Goal: Information Seeking & Learning: Learn about a topic

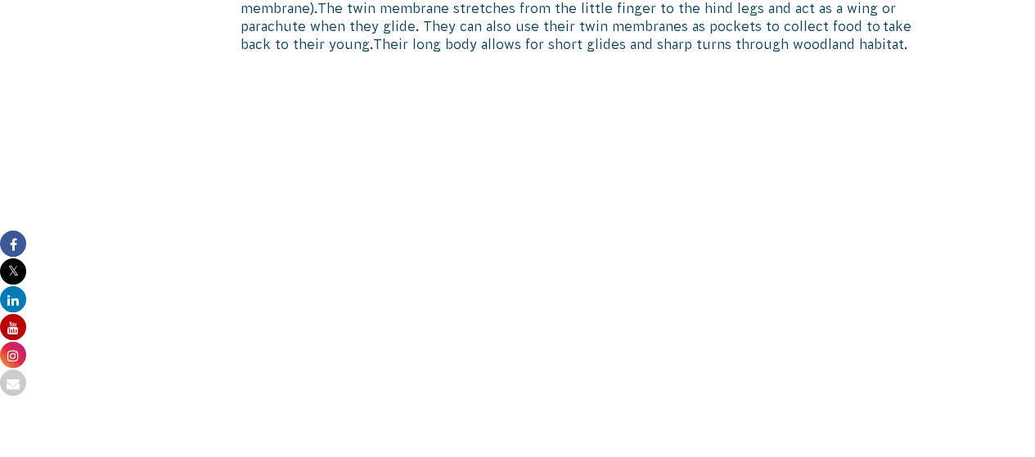
scroll to position [1278, 0]
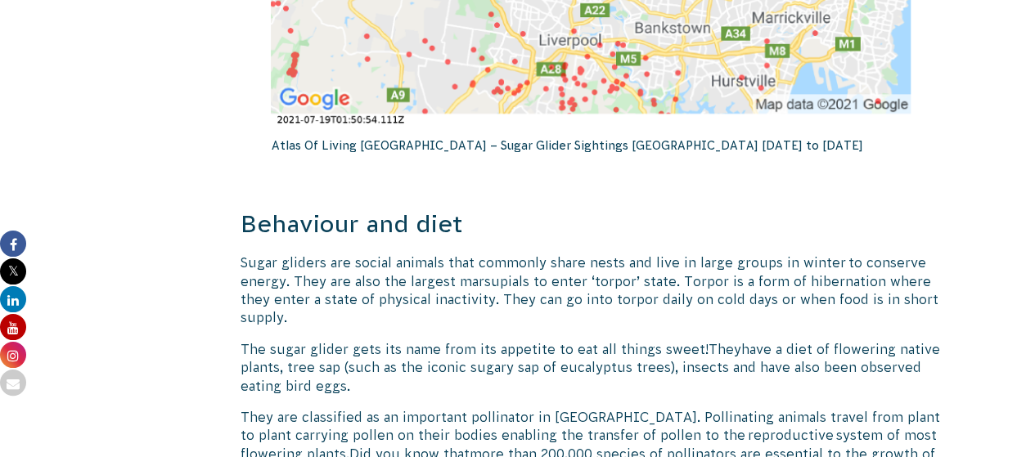
scroll to position [3088, 0]
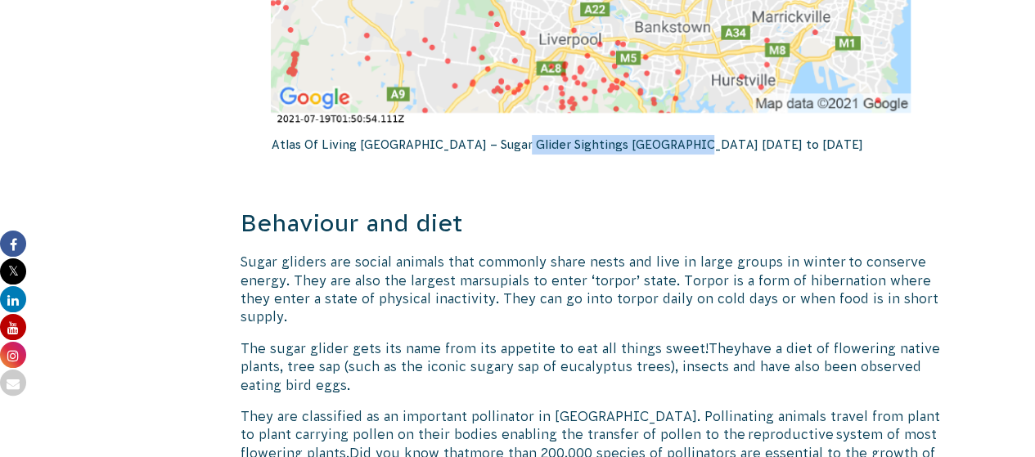
drag, startPoint x: 494, startPoint y: 125, endPoint x: 692, endPoint y: 129, distance: 198.1
click at [692, 129] on p "Atlas Of Living [GEOGRAPHIC_DATA] – Sugar Glider Sightings [GEOGRAPHIC_DATA] [D…" at bounding box center [591, 145] width 640 height 36
click at [652, 130] on p "Atlas Of Living [GEOGRAPHIC_DATA] – Sugar Glider Sightings [GEOGRAPHIC_DATA] [D…" at bounding box center [591, 145] width 640 height 36
click at [691, 133] on p "Atlas Of Living [GEOGRAPHIC_DATA] – Sugar Glider Sightings [GEOGRAPHIC_DATA] [D…" at bounding box center [591, 145] width 640 height 36
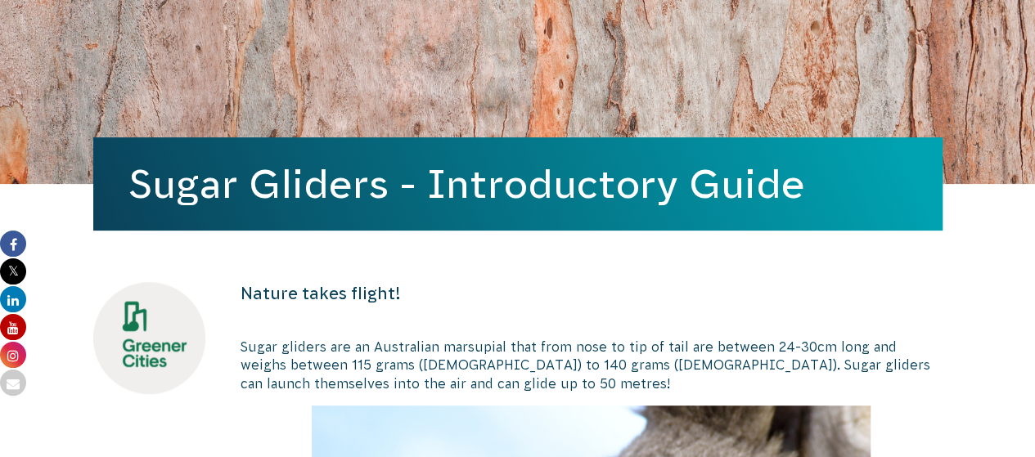
scroll to position [0, 0]
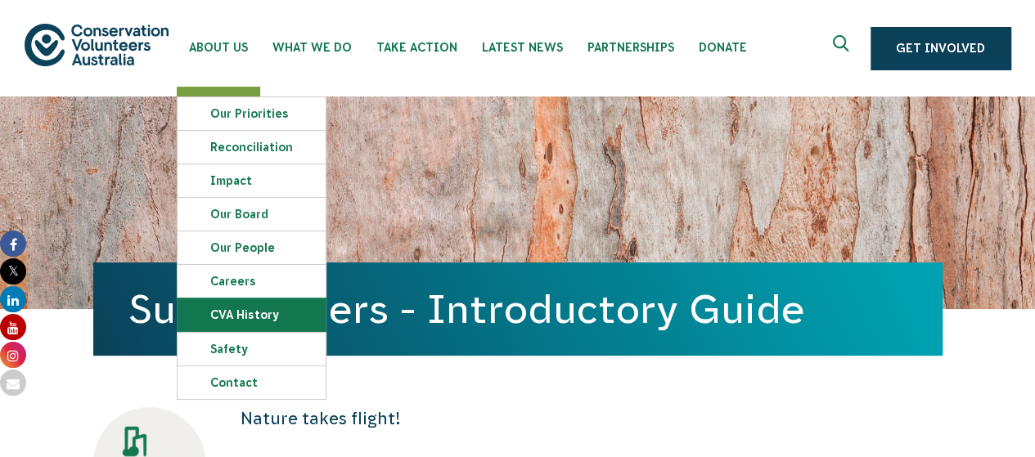
click at [265, 312] on link "CVA history" at bounding box center [252, 315] width 148 height 33
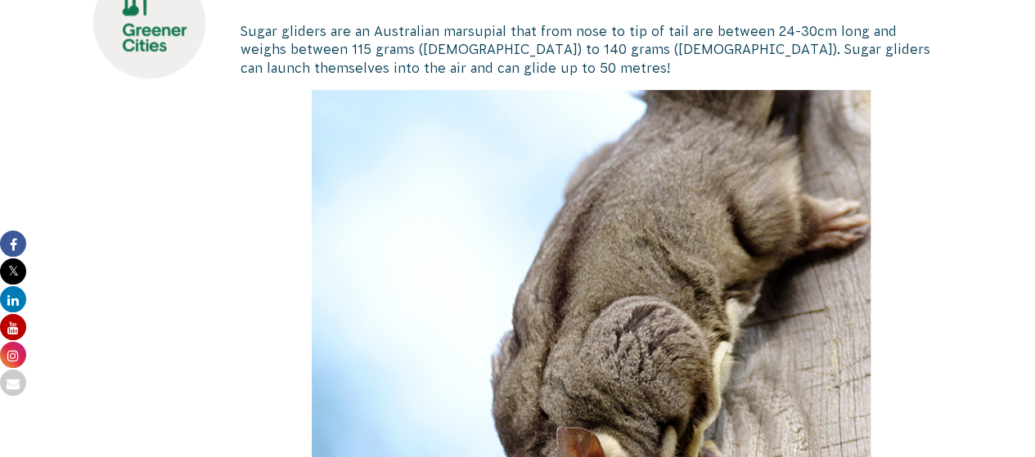
scroll to position [535, 0]
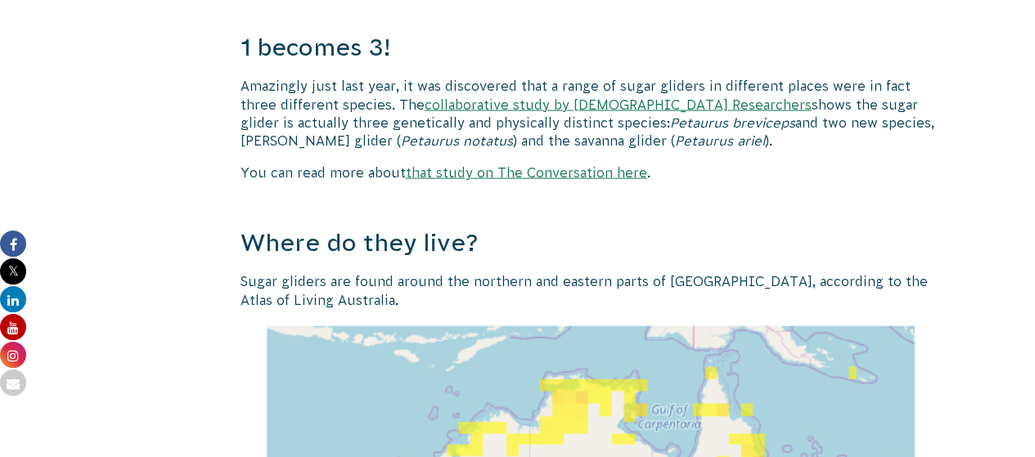
scroll to position [1673, 0]
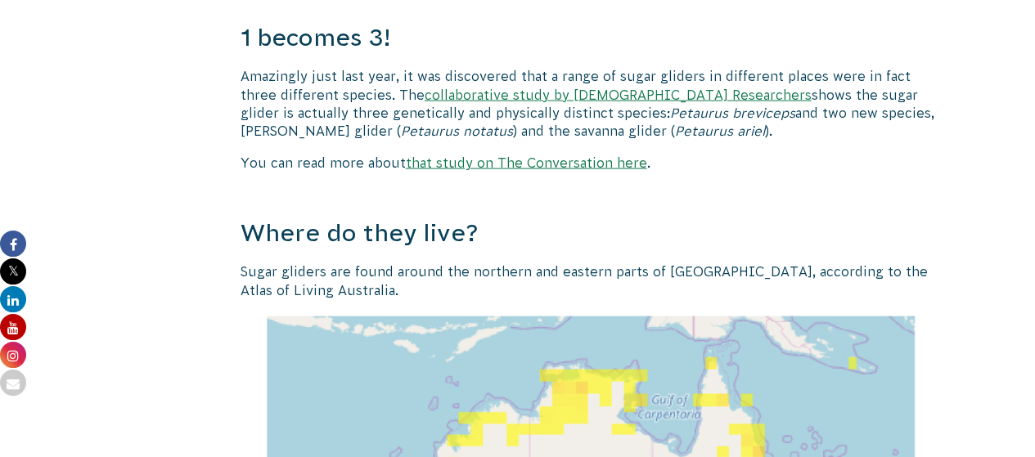
click at [534, 98] on link "collaborative study by [DEMOGRAPHIC_DATA] Researchers" at bounding box center [618, 95] width 387 height 15
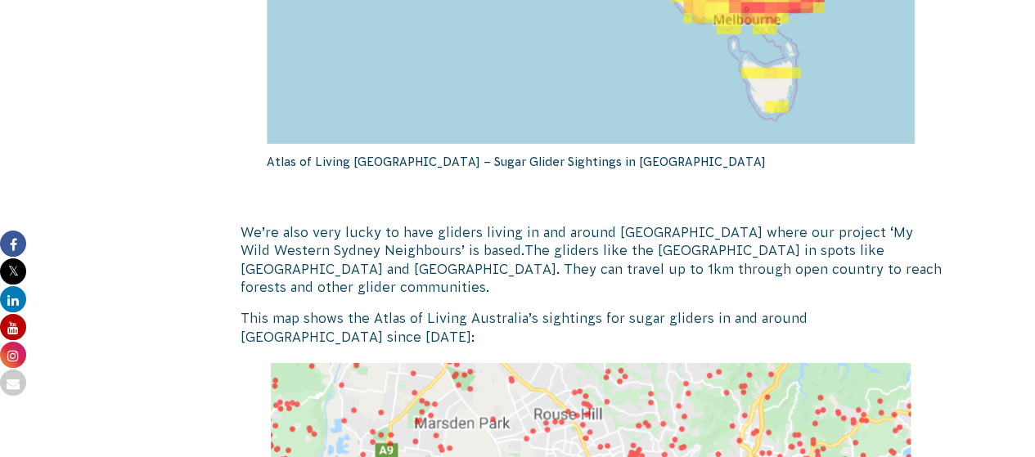
scroll to position [2431, 0]
drag, startPoint x: 264, startPoint y: 160, endPoint x: 404, endPoint y: 165, distance: 140.8
click at [442, 244] on span "The gliders like the [GEOGRAPHIC_DATA] in spots like [GEOGRAPHIC_DATA] and [GEO…" at bounding box center [563, 260] width 644 height 33
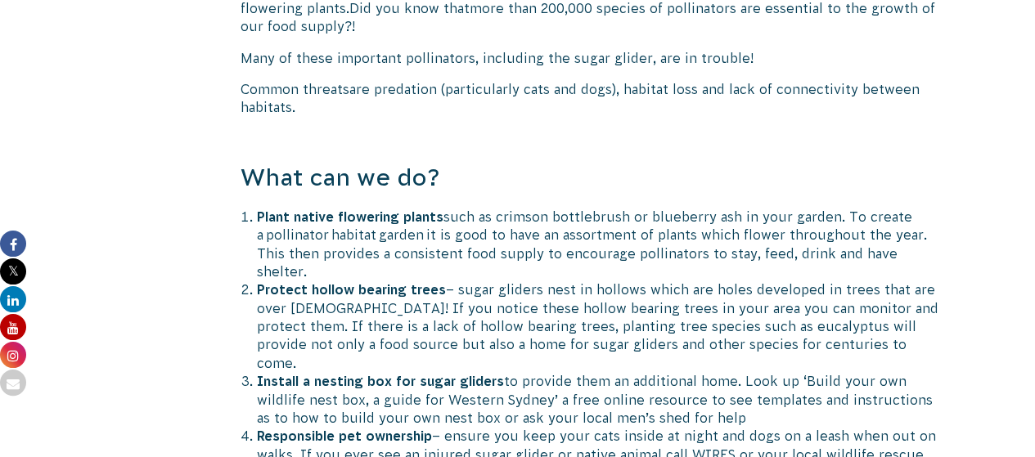
scroll to position [3534, 0]
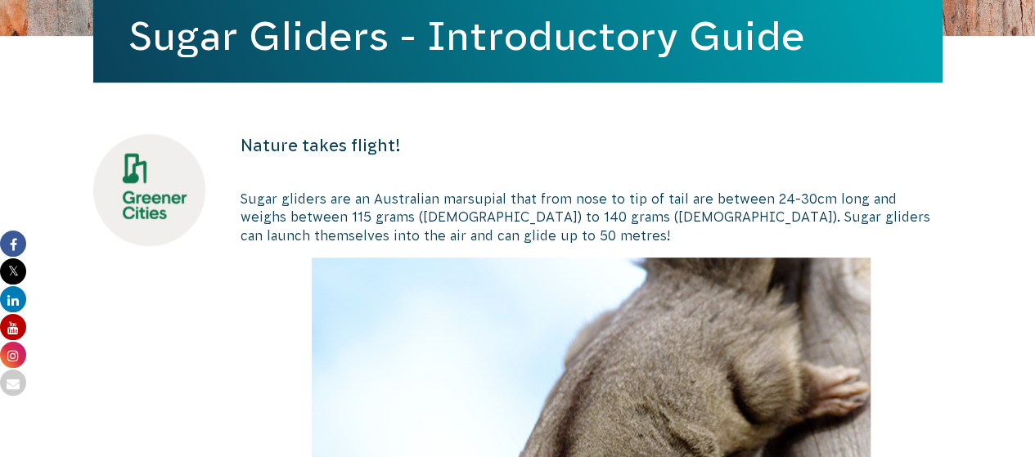
scroll to position [0, 0]
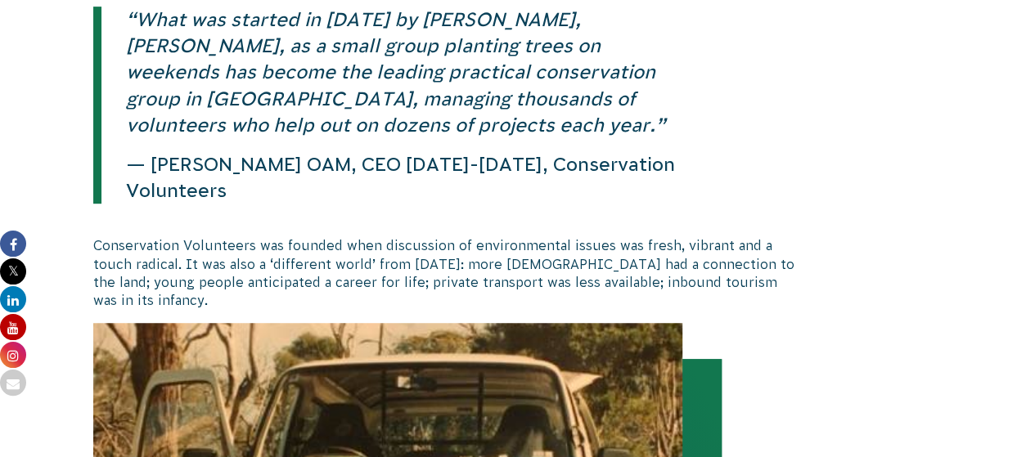
scroll to position [420, 0]
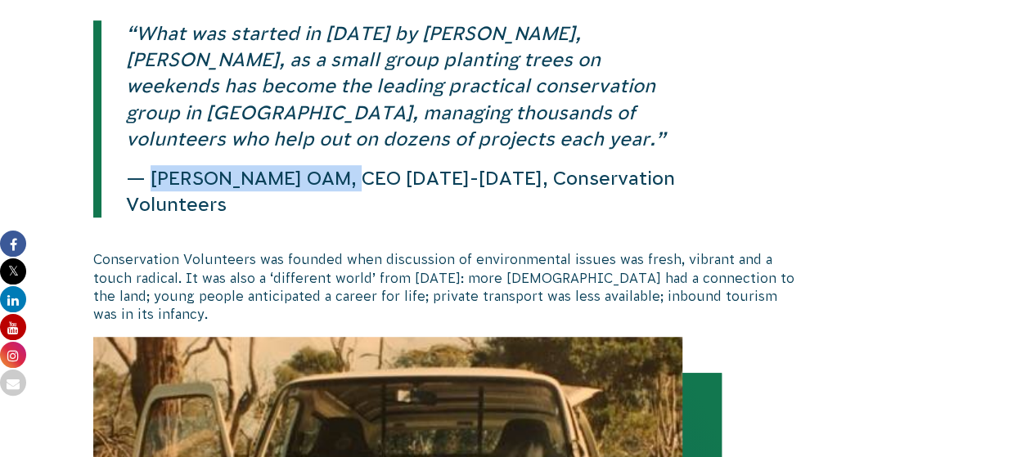
drag, startPoint x: 155, startPoint y: 178, endPoint x: 340, endPoint y: 167, distance: 185.2
click at [340, 167] on p "— [PERSON_NAME] OAM, CEO [DATE]-[DATE], Conservation Volunteers" at bounding box center [395, 191] width 588 height 52
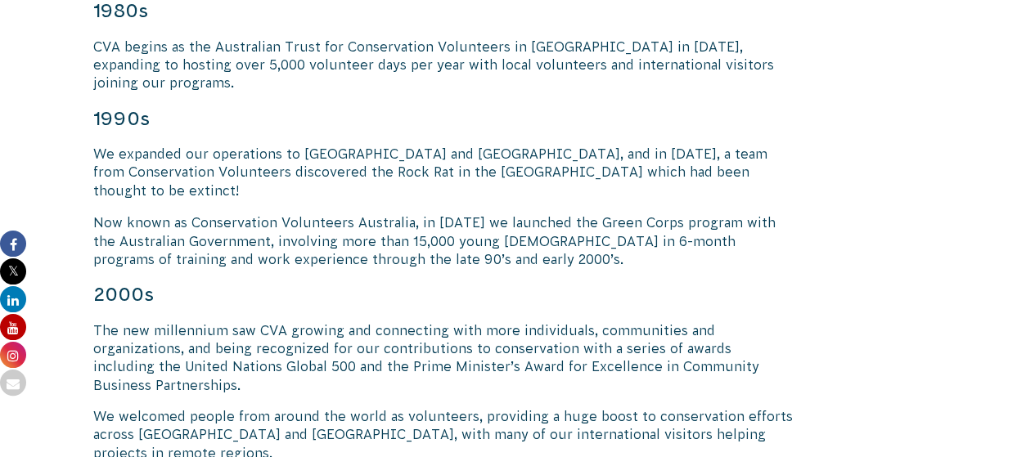
scroll to position [1339, 0]
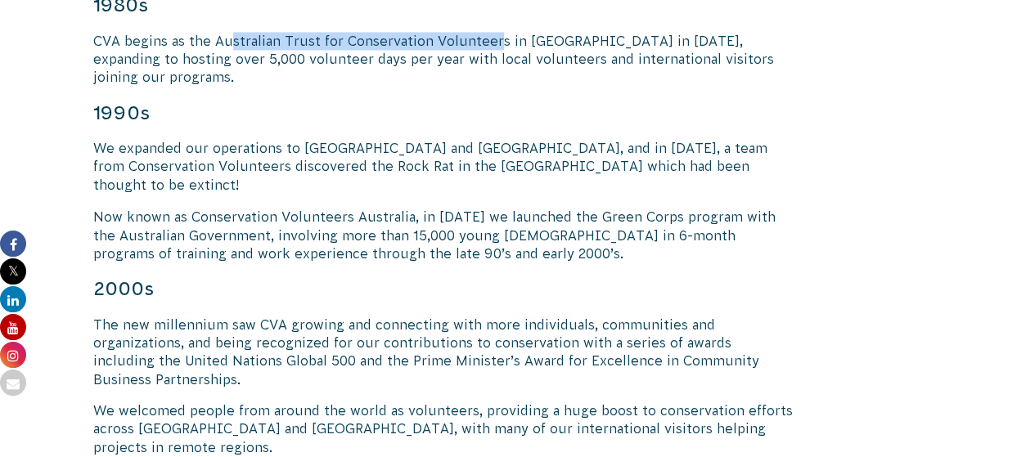
drag, startPoint x: 226, startPoint y: 43, endPoint x: 497, endPoint y: 38, distance: 270.9
click at [497, 38] on p "CVA begins as the Australian Trust for Conservation Volunteers in Ballarat in 1…" at bounding box center [444, 59] width 702 height 55
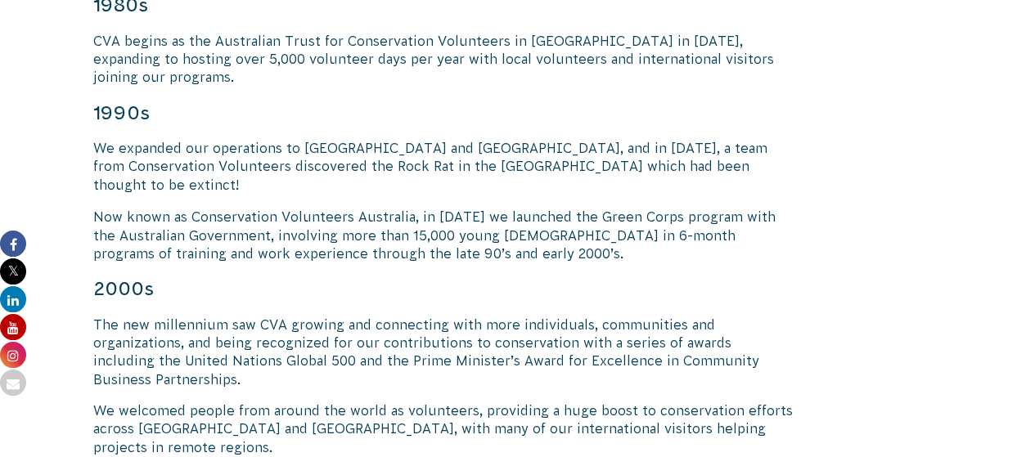
click at [514, 150] on p "We expanded our operations to Queensland and Tasmania, and in 1996, a team from…" at bounding box center [444, 166] width 702 height 55
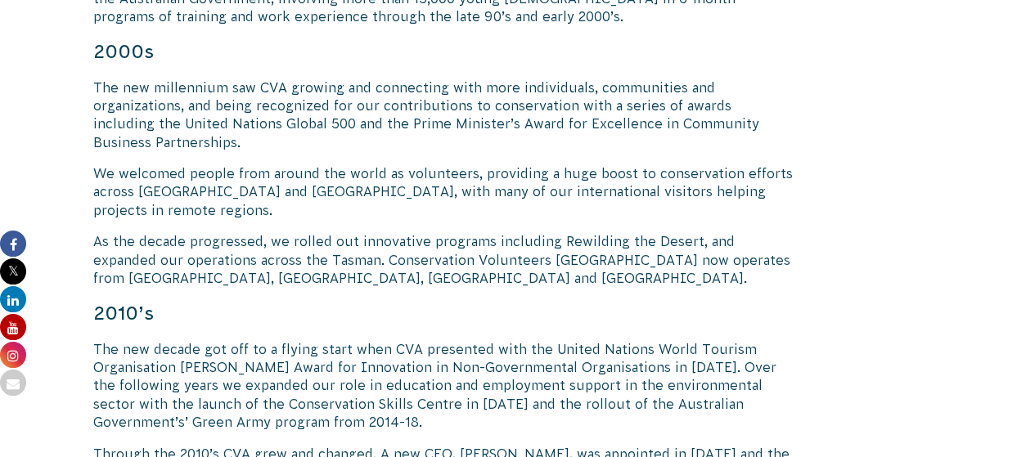
scroll to position [1581, 0]
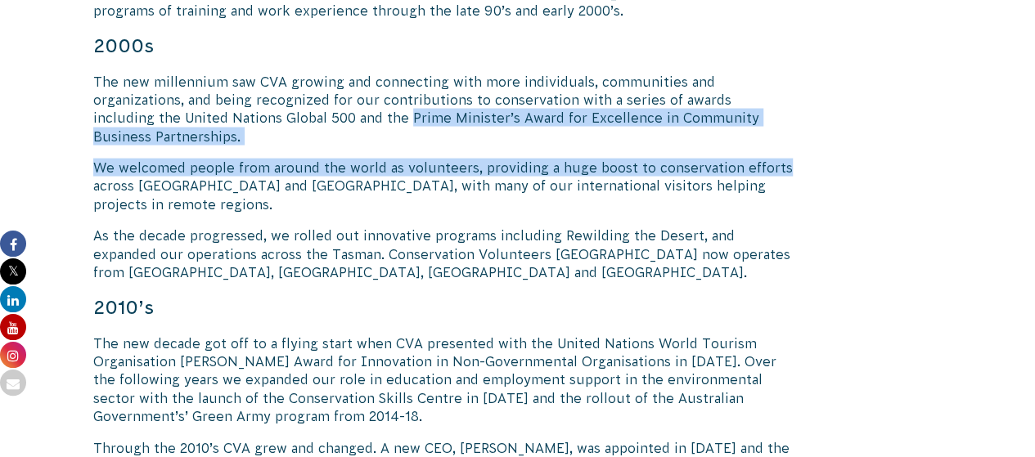
drag, startPoint x: 277, startPoint y: 74, endPoint x: 818, endPoint y: 92, distance: 541.2
click at [818, 92] on div "“What was started in 1982 by Yandoit farmer, Tim Cox, as a small group planting…" at bounding box center [518, 170] width 884 height 2687
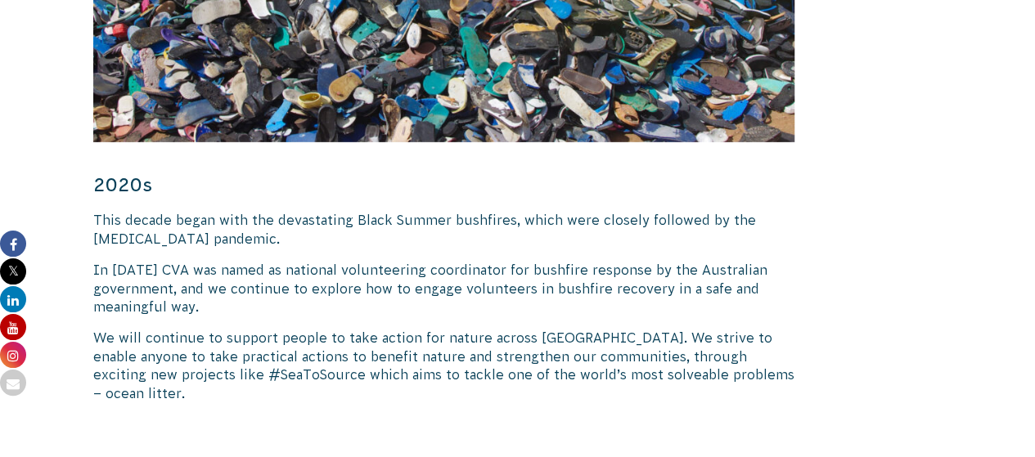
scroll to position [2515, 0]
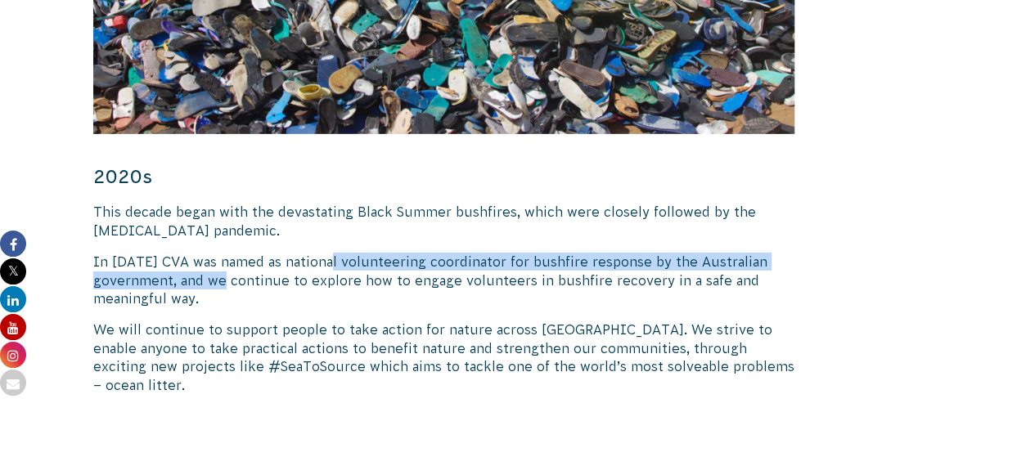
drag, startPoint x: 333, startPoint y: 192, endPoint x: 249, endPoint y: 208, distance: 85.7
click at [249, 253] on p "In January 2020 CVA was named as national volunteering coordinator for bushfire…" at bounding box center [444, 280] width 702 height 55
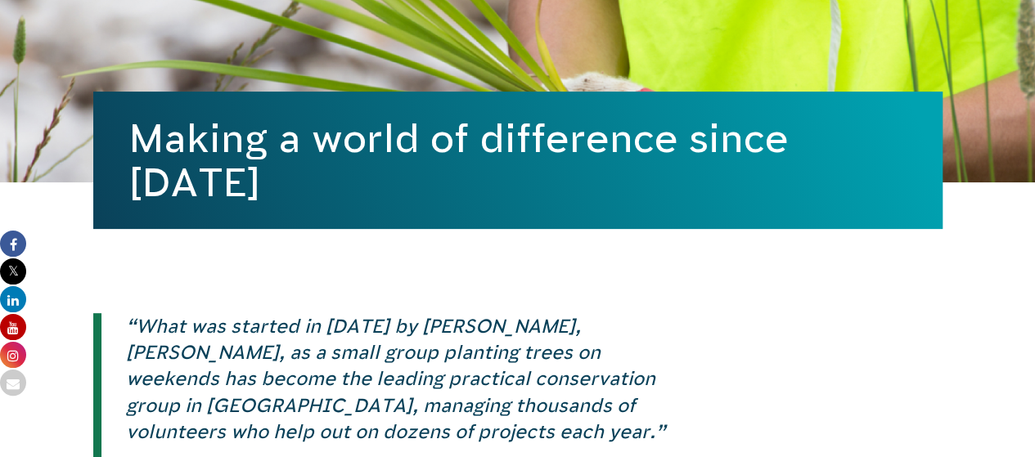
scroll to position [0, 0]
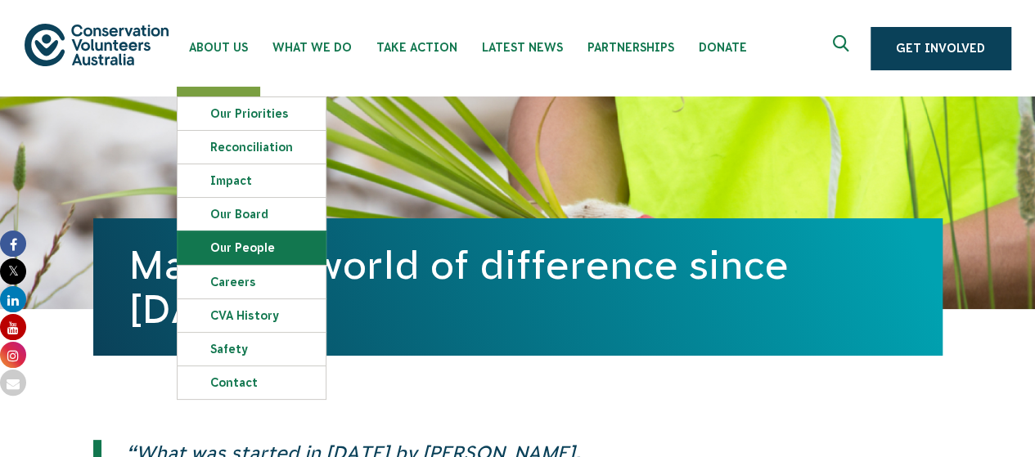
click at [267, 248] on link "Our People" at bounding box center [252, 248] width 148 height 33
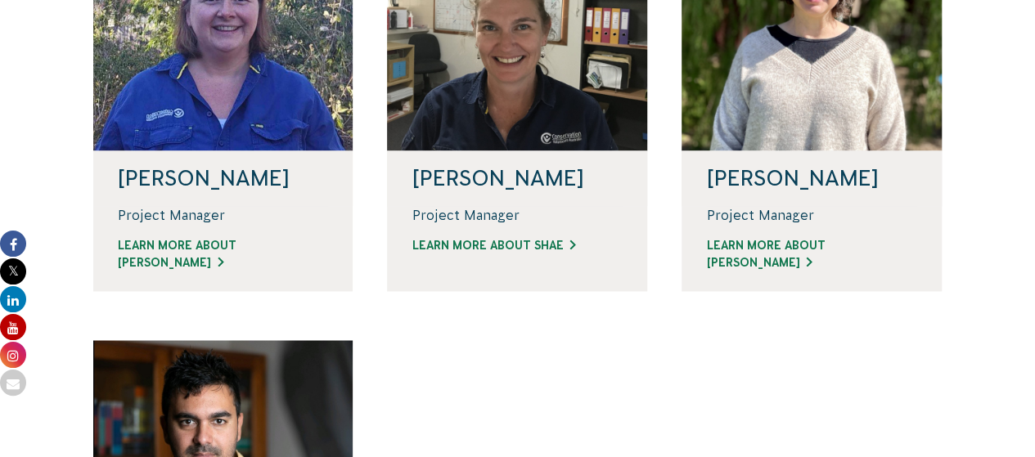
scroll to position [1178, 0]
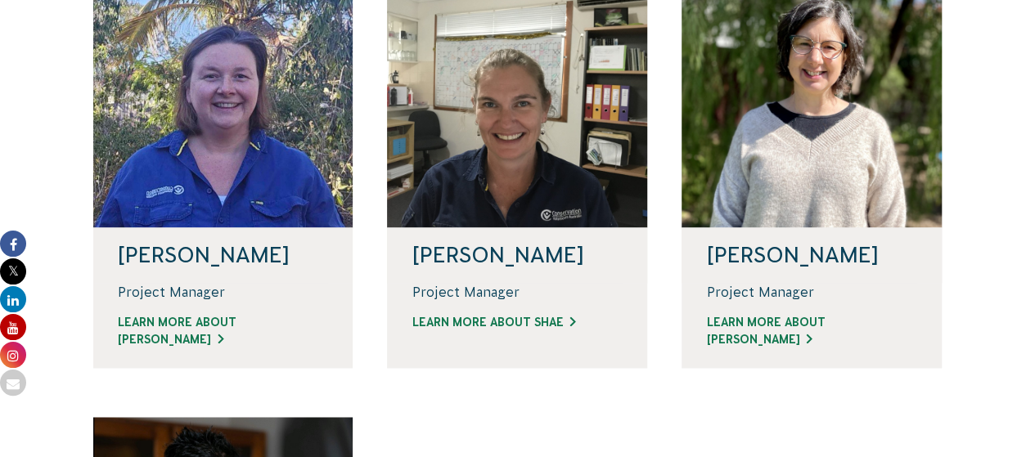
click at [300, 155] on div at bounding box center [223, 101] width 260 height 254
click at [231, 322] on link "Learn more about Linda" at bounding box center [223, 331] width 211 height 34
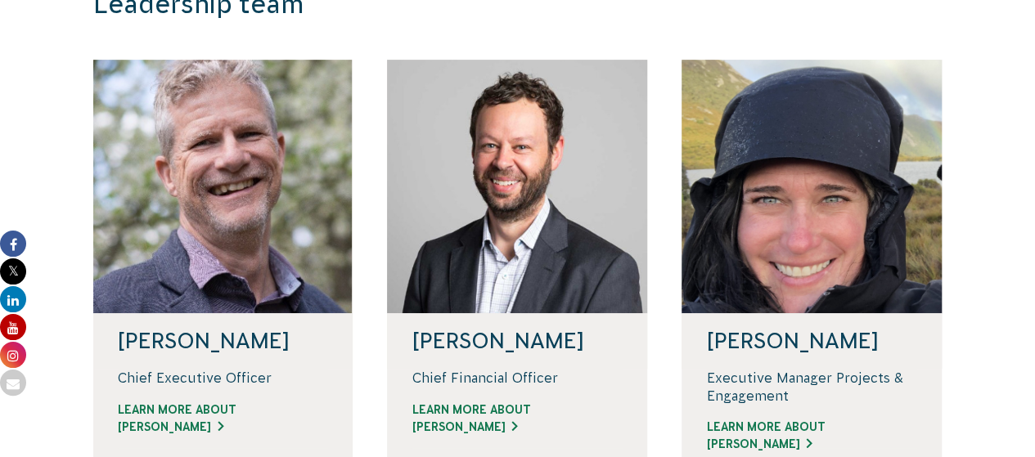
scroll to position [397, 0]
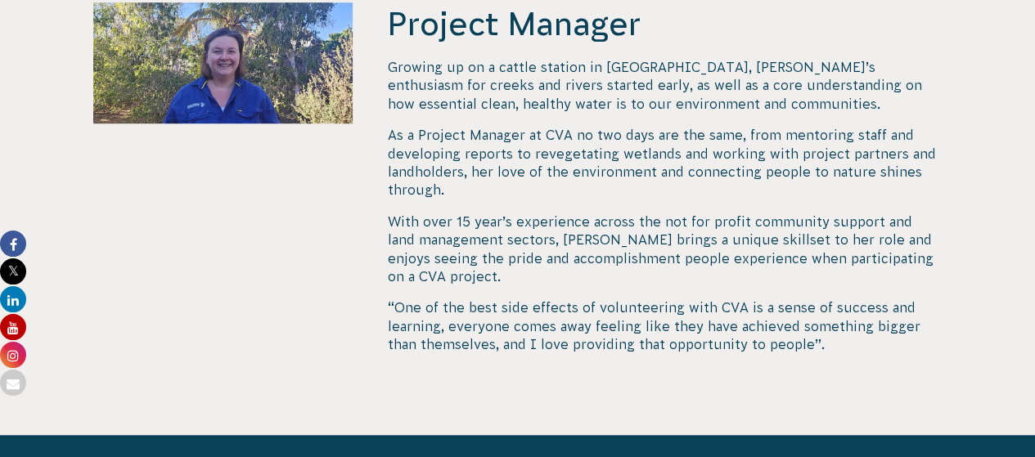
scroll to position [584, 0]
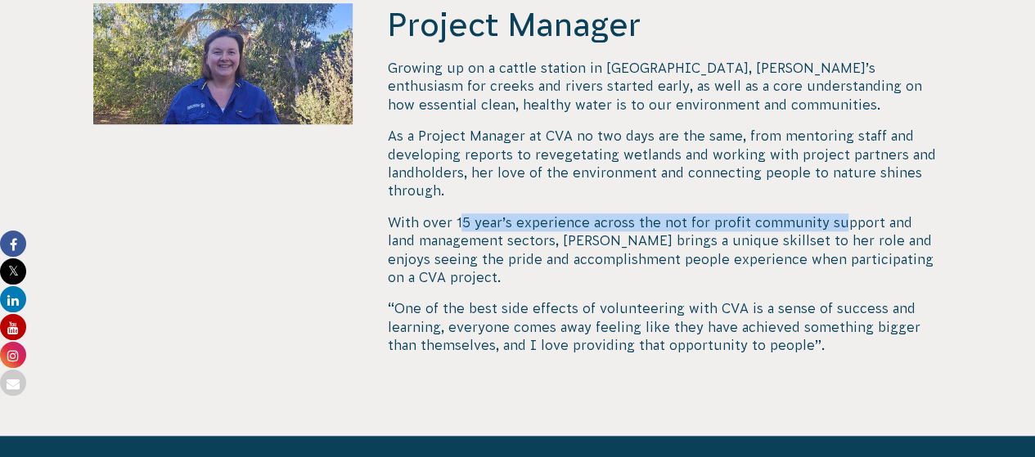
drag, startPoint x: 460, startPoint y: 225, endPoint x: 835, endPoint y: 214, distance: 375.0
click at [835, 214] on p "With over 15 year’s experience across the not for profit community support and …" at bounding box center [664, 251] width 555 height 74
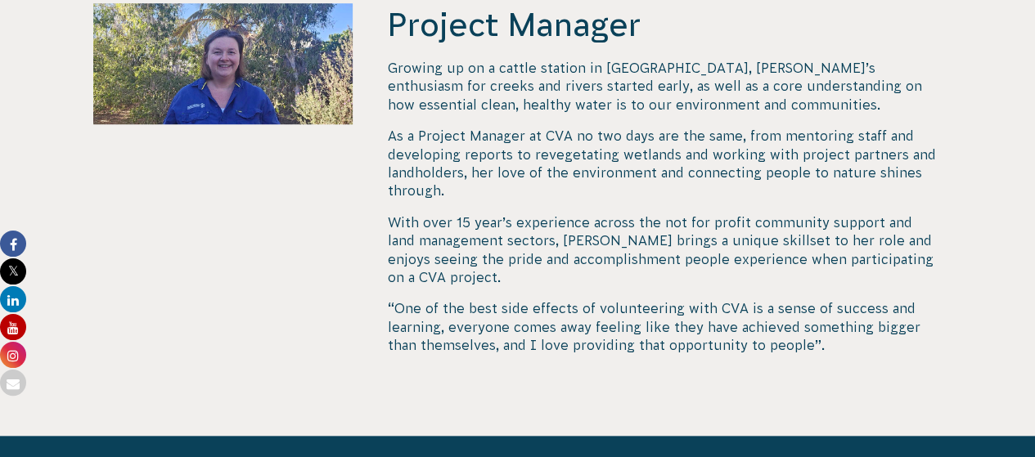
click at [799, 363] on div "Project Manager Growing up on a cattle station in Central QLD, Linda’s enthusia…" at bounding box center [664, 219] width 555 height 433
drag, startPoint x: 480, startPoint y: 184, endPoint x: 637, endPoint y: 184, distance: 157.1
click at [637, 184] on p "As a Project Manager at CVA no two days are the same, from mentoring staff and …" at bounding box center [664, 164] width 555 height 74
